Goal: Complete application form

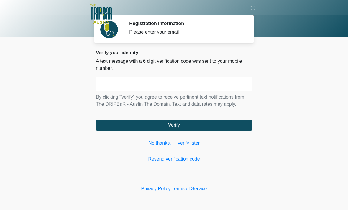
click at [183, 140] on link "No thanks, I'll verify later" at bounding box center [174, 143] width 156 height 7
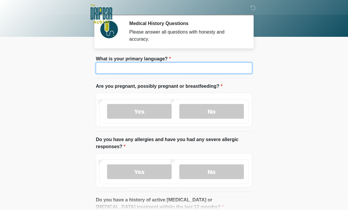
click at [158, 65] on input "What is your primary language?" at bounding box center [174, 68] width 156 height 11
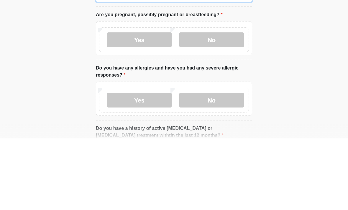
type input "*******"
click at [221, 104] on label "No" at bounding box center [211, 111] width 65 height 15
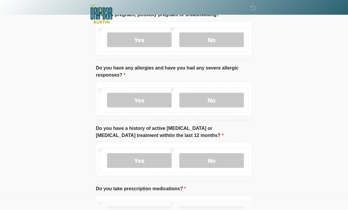
click at [224, 102] on label "No" at bounding box center [211, 100] width 65 height 15
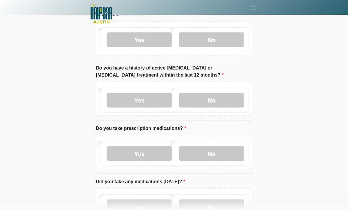
scroll to position [132, 0]
click at [222, 100] on label "No" at bounding box center [211, 100] width 65 height 15
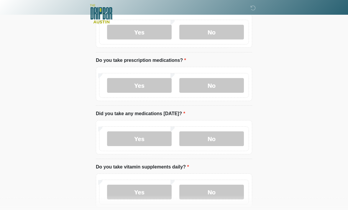
scroll to position [200, 0]
click at [146, 81] on label "Yes" at bounding box center [139, 85] width 65 height 15
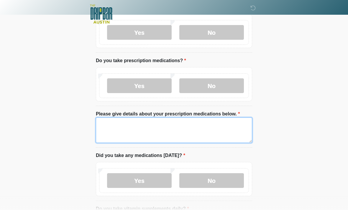
click at [121, 122] on textarea "Please give details about your prescription medications below." at bounding box center [174, 130] width 156 height 25
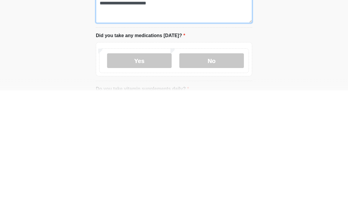
type textarea "**********"
click at [150, 174] on label "Yes" at bounding box center [139, 181] width 65 height 15
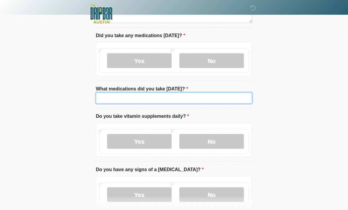
click at [120, 97] on input "What medications did you take today?" at bounding box center [174, 98] width 156 height 11
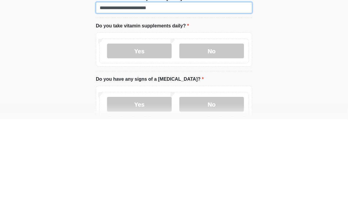
type input "**********"
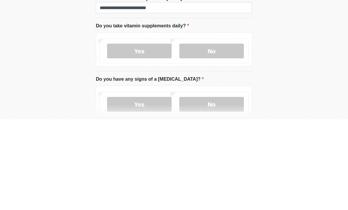
click at [218, 135] on label "No" at bounding box center [211, 142] width 65 height 15
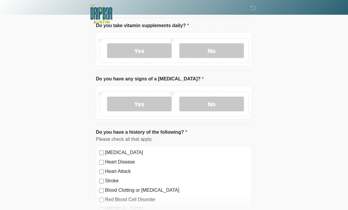
click at [217, 103] on label "No" at bounding box center [211, 104] width 65 height 15
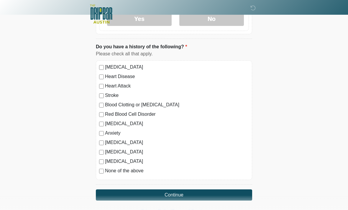
scroll to position [497, 0]
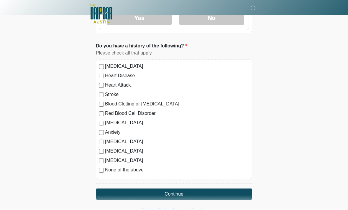
click at [133, 194] on button "Continue" at bounding box center [174, 194] width 156 height 11
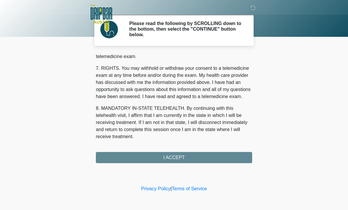
scroll to position [257, 0]
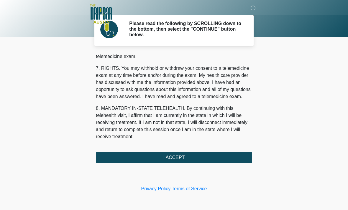
click at [207, 155] on button "I ACCEPT" at bounding box center [174, 157] width 156 height 11
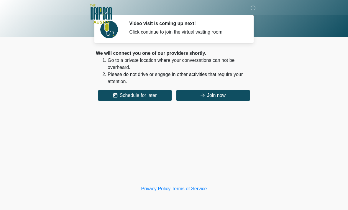
click at [227, 98] on button "Join now" at bounding box center [212, 95] width 73 height 11
